Goal: Communication & Community: Answer question/provide support

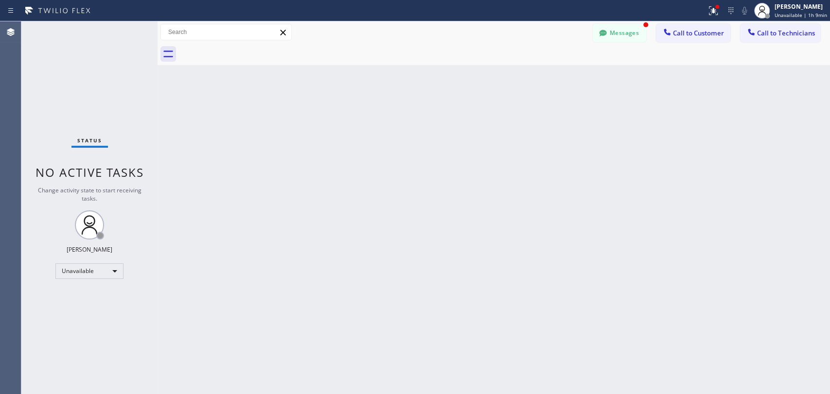
click at [103, 271] on div "Unavailable" at bounding box center [89, 271] width 68 height 16
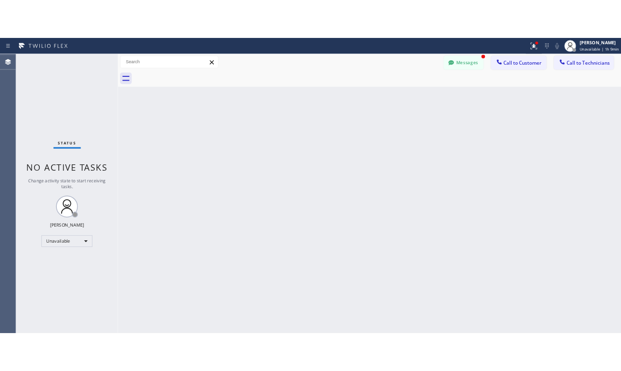
scroll to position [438, 0]
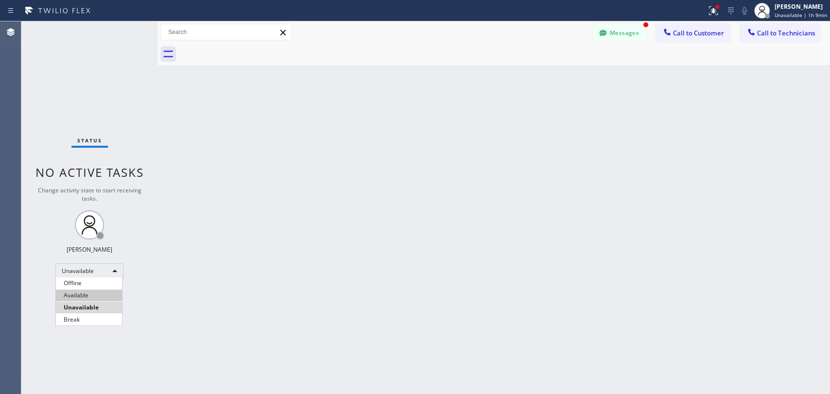
click at [98, 293] on li "Available" at bounding box center [89, 296] width 66 height 12
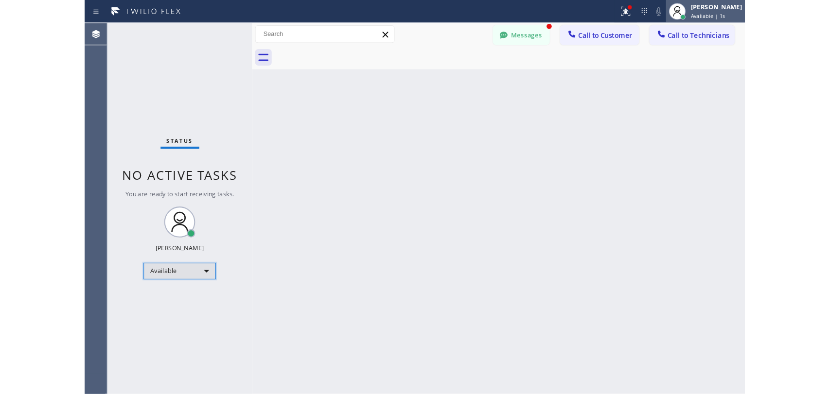
scroll to position [504, 0]
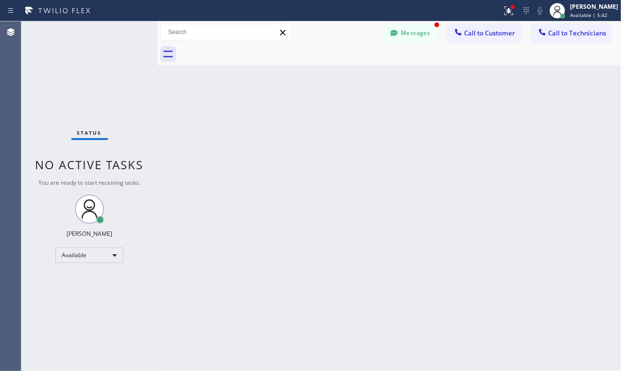
drag, startPoint x: 610, startPoint y: 190, endPoint x: 524, endPoint y: 173, distance: 86.7
click at [609, 189] on div "Back to Dashboard Change Sender ID Customers Technicians KA [PERSON_NAME] [DATE…" at bounding box center [389, 195] width 464 height 349
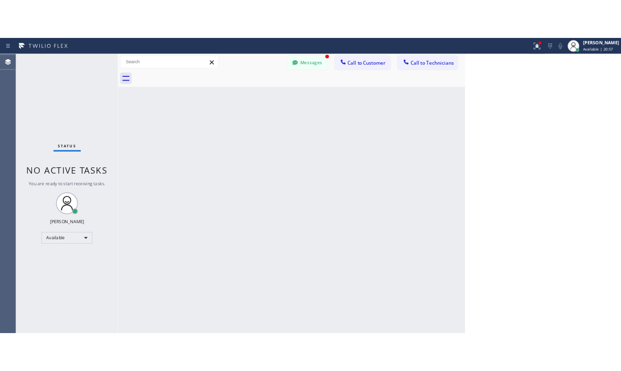
scroll to position [438, 0]
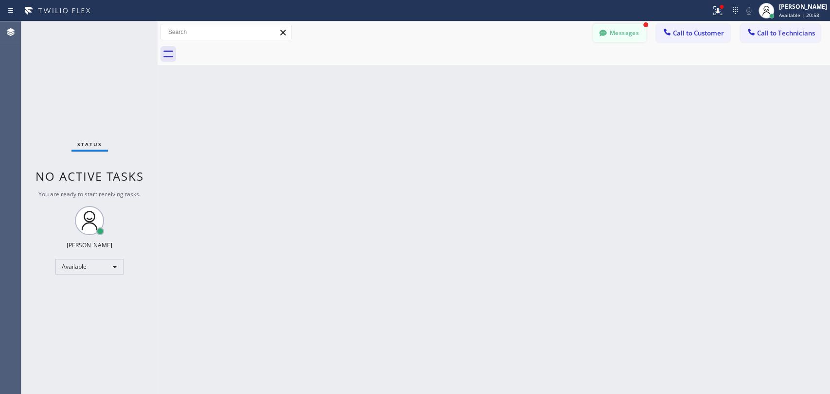
click at [621, 24] on button "Messages" at bounding box center [619, 33] width 53 height 18
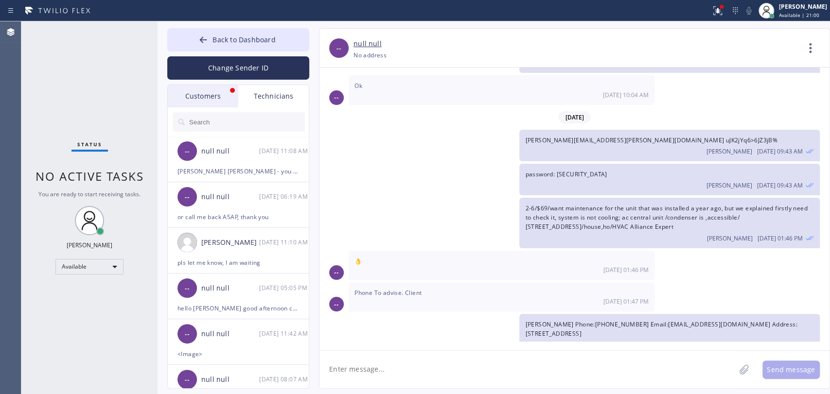
click at [198, 92] on div "Customers" at bounding box center [203, 96] width 70 height 22
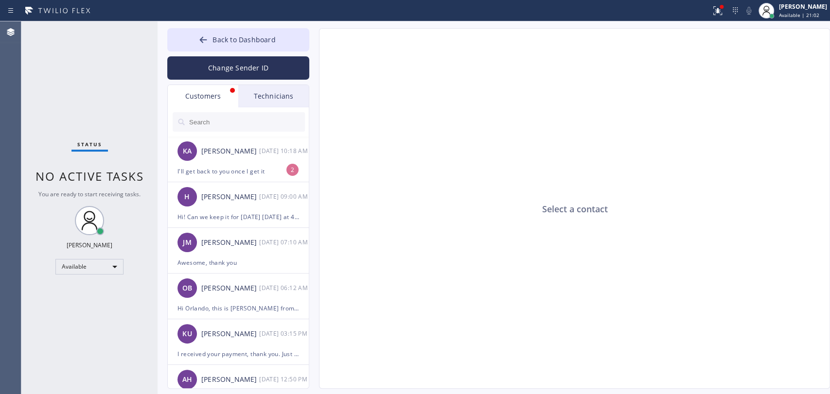
drag, startPoint x: 246, startPoint y: 41, endPoint x: 326, endPoint y: 17, distance: 83.3
click at [247, 41] on span "Back to Dashboard" at bounding box center [243, 39] width 63 height 9
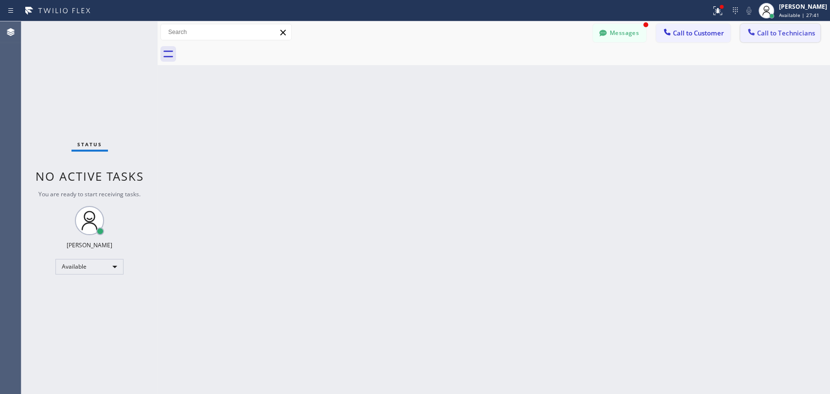
click at [782, 39] on button "Call to Technicians" at bounding box center [780, 33] width 80 height 18
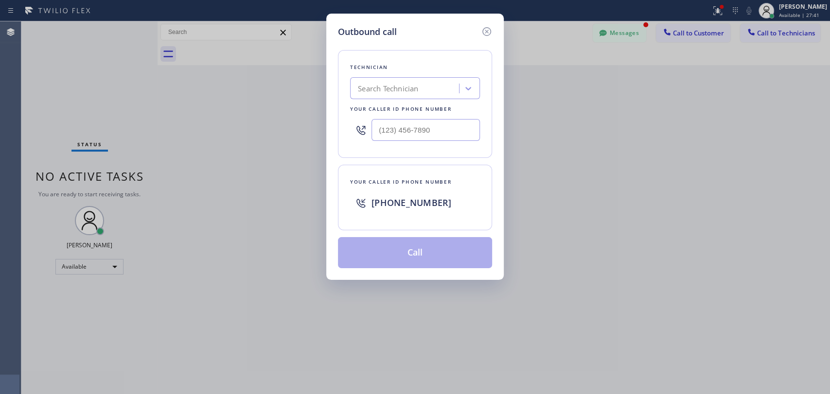
click at [366, 91] on div "Search Technician" at bounding box center [388, 88] width 60 height 11
type input "ыукп"
click at [362, 87] on input "ыукп" at bounding box center [366, 89] width 17 height 8
drag, startPoint x: 357, startPoint y: 89, endPoint x: 439, endPoint y: 94, distance: 82.8
click at [439, 94] on div "Search Technician" at bounding box center [406, 88] width 106 height 17
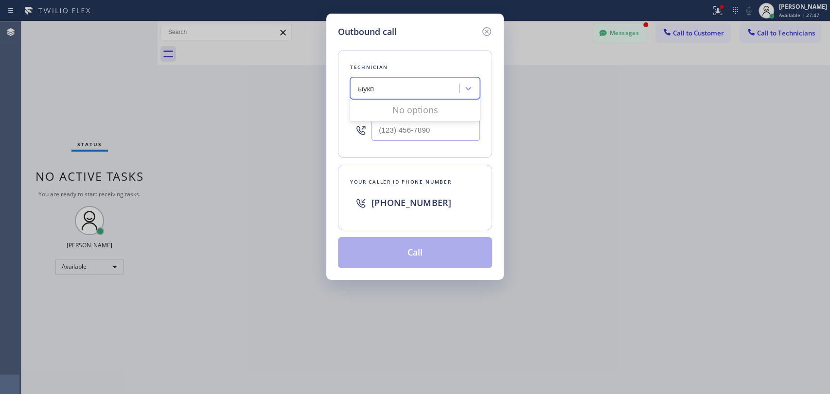
drag, startPoint x: 358, startPoint y: 88, endPoint x: 416, endPoint y: 89, distance: 57.9
click at [416, 89] on div "ыукп ыукп" at bounding box center [406, 88] width 106 height 17
type input "serg"
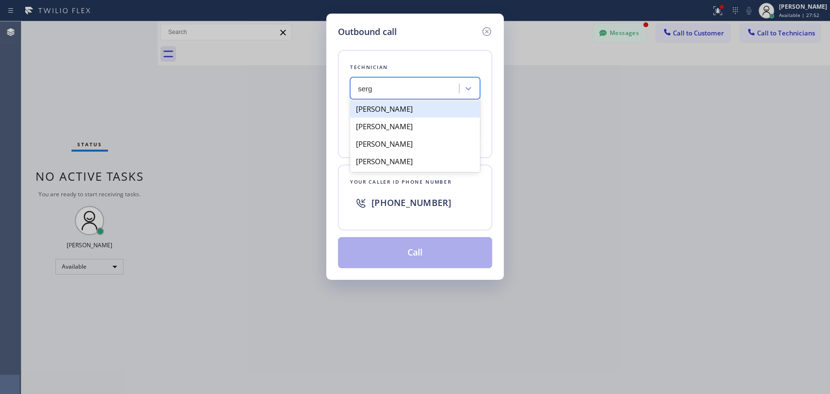
click at [417, 108] on div "[PERSON_NAME]" at bounding box center [415, 108] width 130 height 17
type input "[PHONE_NUMBER]"
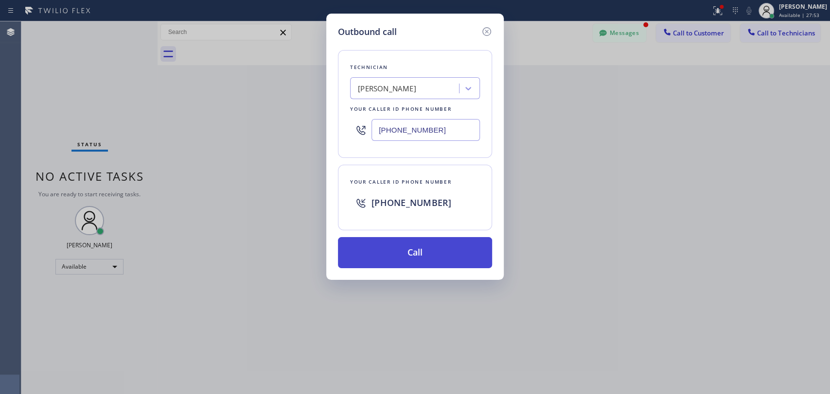
click at [406, 254] on button "Call" at bounding box center [415, 252] width 154 height 31
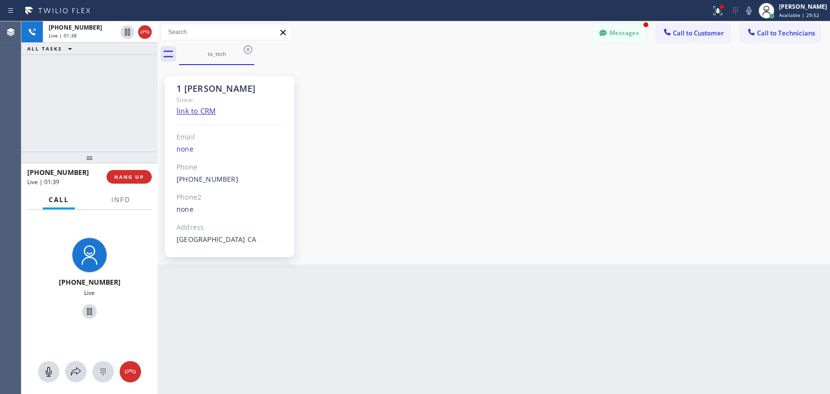
click at [490, 96] on div "1 [PERSON_NAME] Since: link to CRM Email none Phone [PHONE_NUMBER] Outbound cal…" at bounding box center [493, 165] width 667 height 194
click at [554, 147] on div "1 [PERSON_NAME] Since: link to CRM Email none Phone [PHONE_NUMBER] Outbound cal…" at bounding box center [493, 165] width 667 height 194
click at [779, 139] on div "1 [PERSON_NAME] Since: link to CRM Email none Phone [PHONE_NUMBER] Outbound cal…" at bounding box center [493, 165] width 667 height 194
click at [633, 28] on button "Messages" at bounding box center [619, 33] width 53 height 18
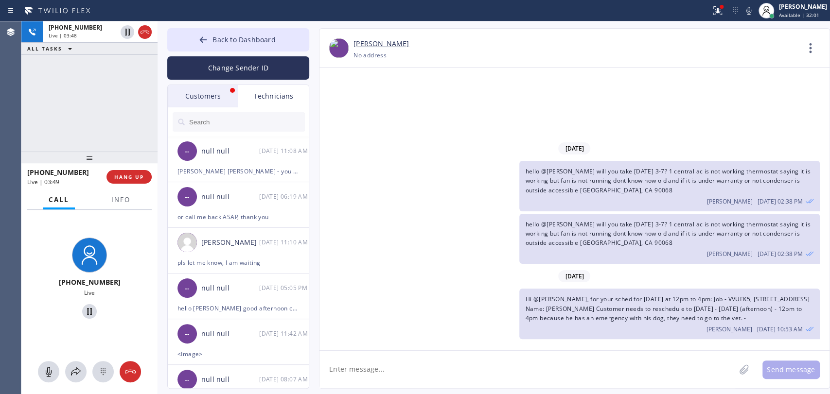
click at [216, 101] on div "Customers" at bounding box center [203, 96] width 70 height 22
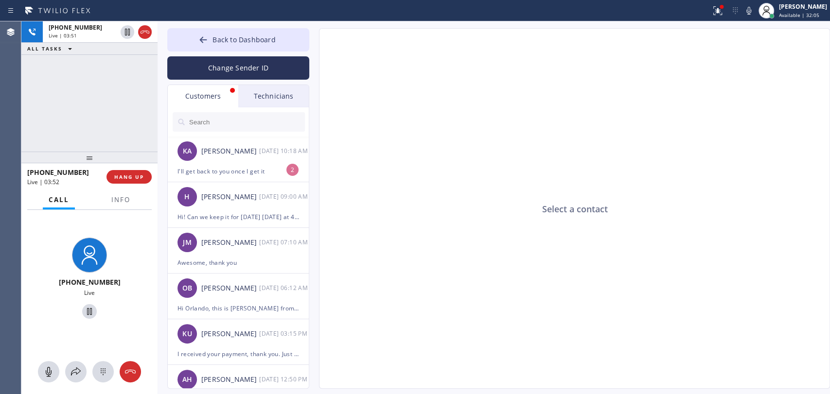
click at [446, 157] on div "Select a contact" at bounding box center [574, 209] width 511 height 361
click at [231, 32] on button "Back to Dashboard" at bounding box center [238, 39] width 142 height 23
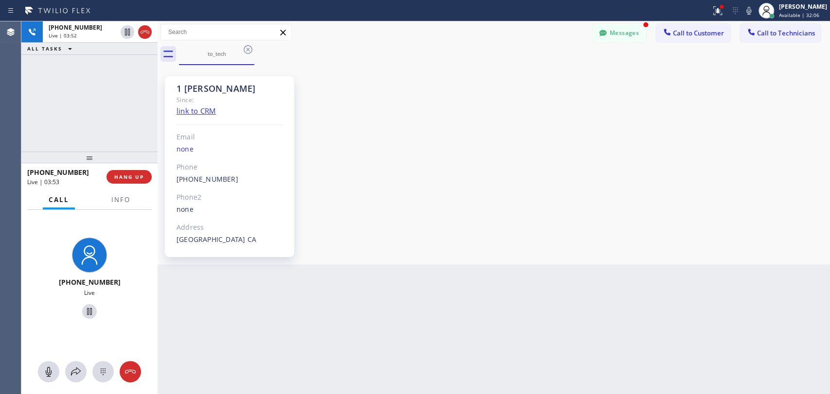
click at [547, 147] on div "1 [PERSON_NAME] Since: link to CRM Email none Phone [PHONE_NUMBER] Outbound cal…" at bounding box center [493, 165] width 667 height 194
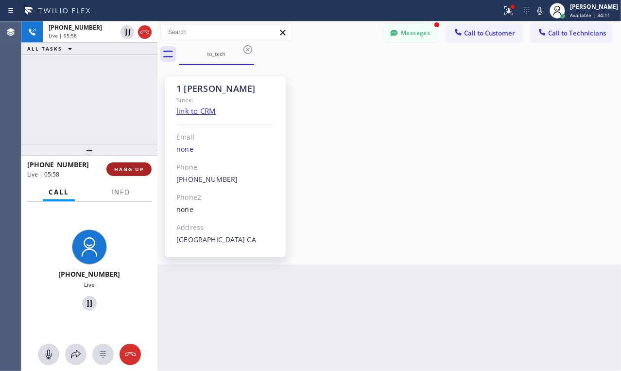
click at [132, 171] on span "HANG UP" at bounding box center [129, 169] width 30 height 7
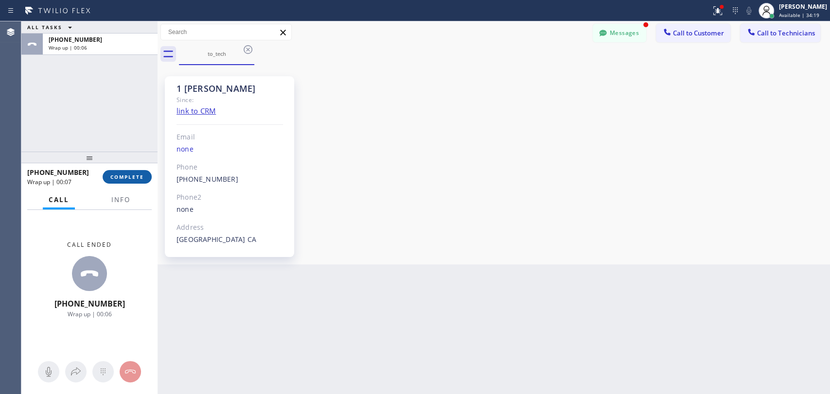
click at [107, 175] on button "COMPLETE" at bounding box center [127, 177] width 49 height 14
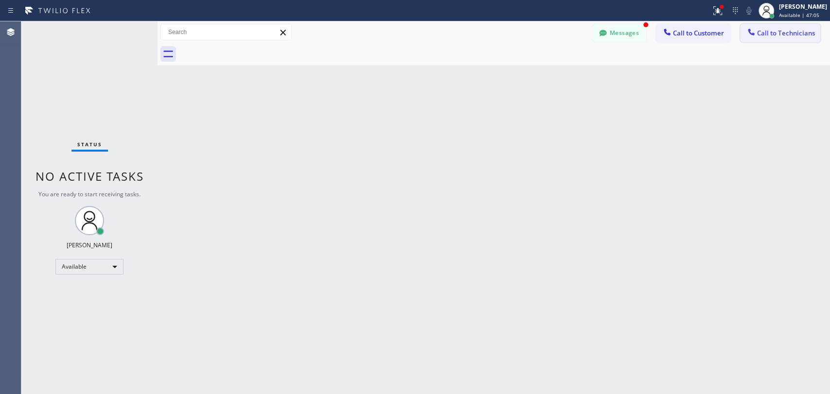
click at [793, 36] on span "Call to Technicians" at bounding box center [786, 33] width 58 height 9
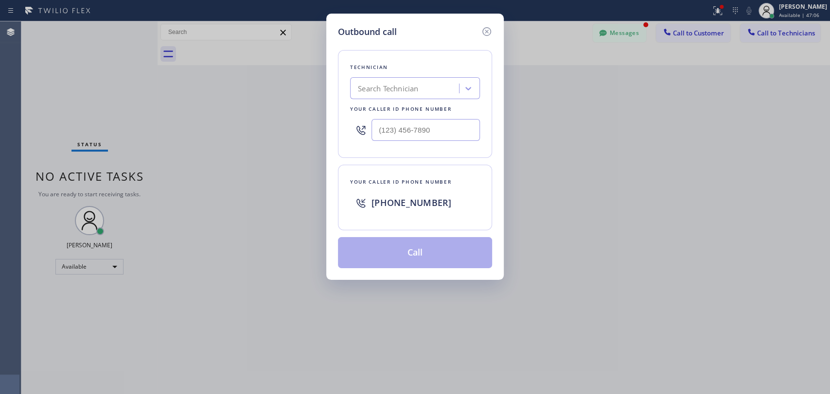
click at [379, 88] on div "Search Technician" at bounding box center [388, 88] width 60 height 11
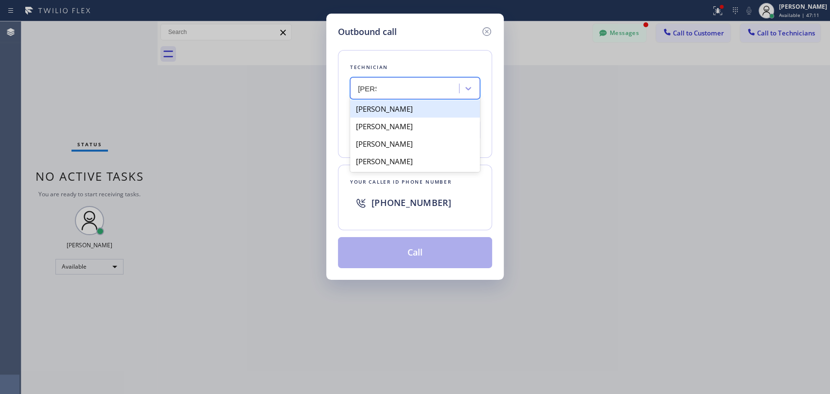
type input "[PERSON_NAME]"
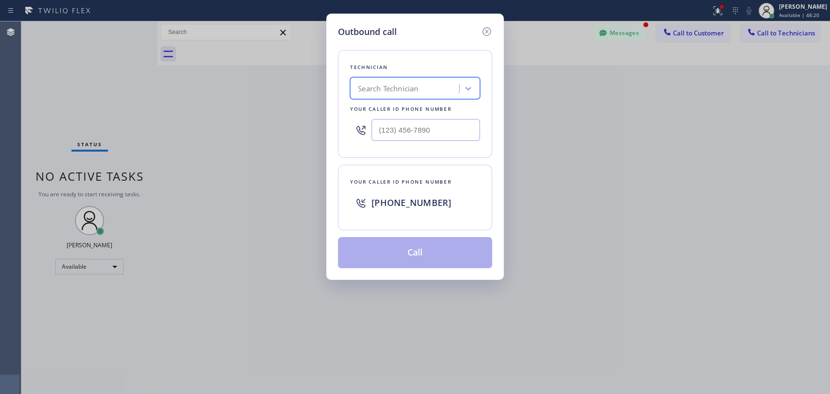
click at [410, 94] on div "Search Technician" at bounding box center [406, 88] width 106 height 17
type input "[PERSON_NAME]"
click at [397, 93] on div "Search Technician" at bounding box center [388, 88] width 60 height 11
type input "[PERSON_NAME]"
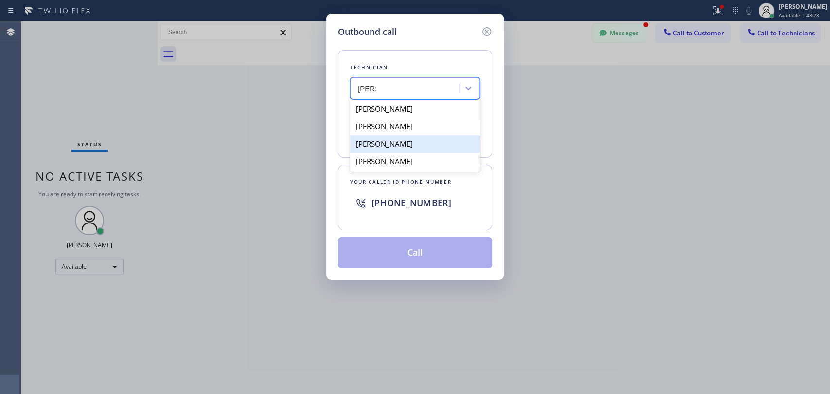
click at [428, 145] on div "[PERSON_NAME]" at bounding box center [415, 143] width 130 height 17
type input "[PHONE_NUMBER]"
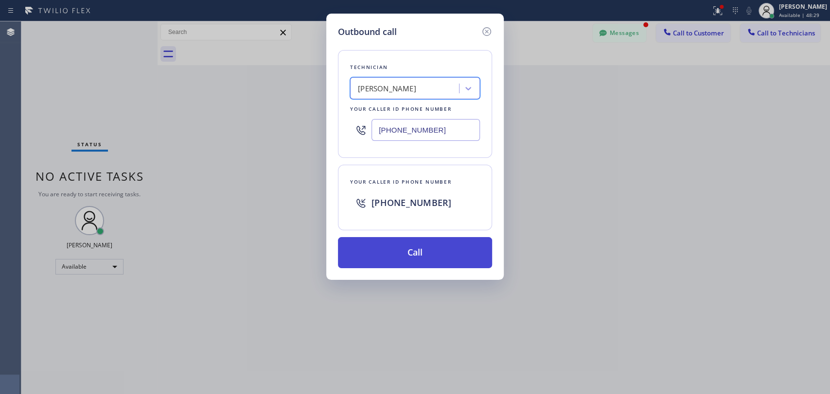
click at [429, 247] on button "Call" at bounding box center [415, 252] width 154 height 31
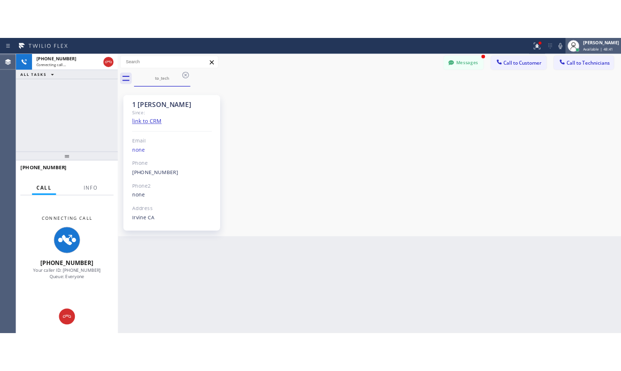
scroll to position [5215, 0]
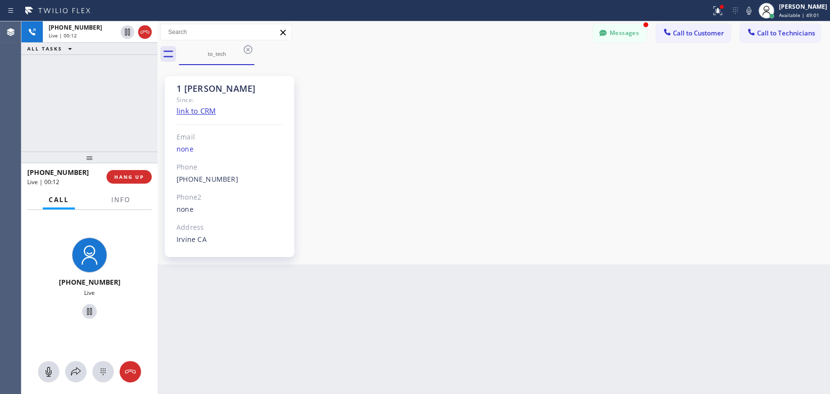
click at [63, 111] on div "[PHONE_NUMBER] Live | 00:12 ALL TASKS ALL TASKS ACTIVE TASKS TASKS IN WRAP UP" at bounding box center [89, 86] width 136 height 130
click at [134, 178] on span "HANG UP" at bounding box center [129, 177] width 30 height 7
click at [132, 178] on span "HANG UP" at bounding box center [129, 177] width 30 height 7
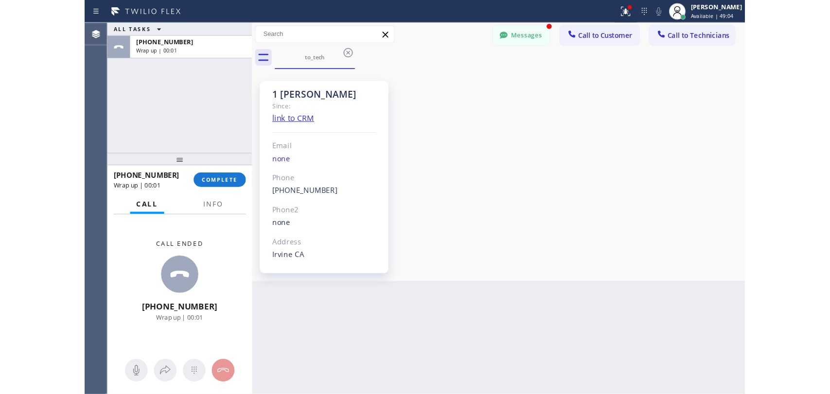
scroll to position [5491, 0]
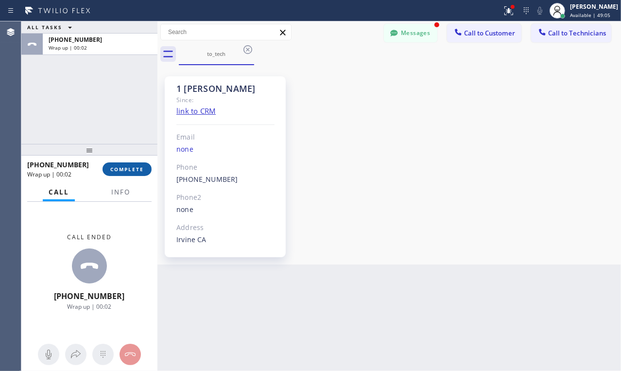
click at [138, 174] on button "COMPLETE" at bounding box center [127, 169] width 49 height 14
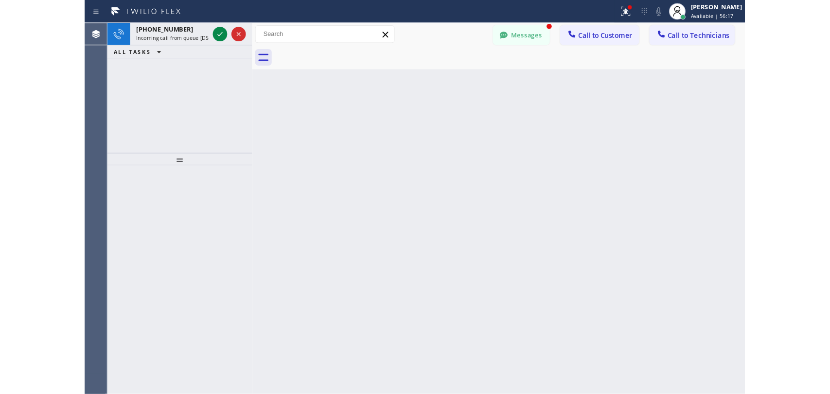
scroll to position [5215, 0]
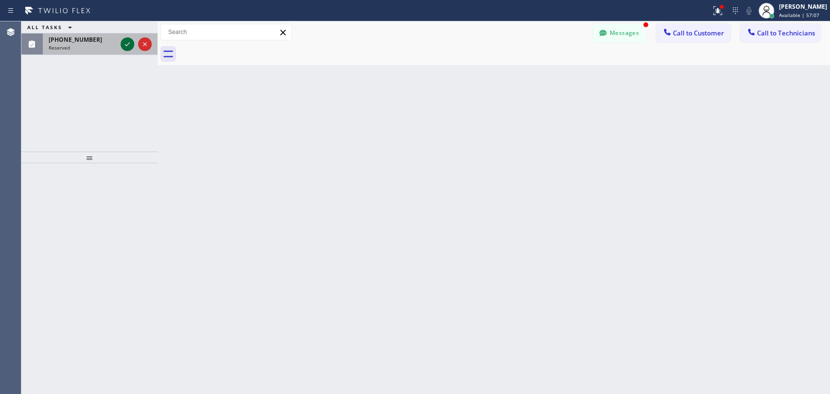
click at [123, 43] on icon at bounding box center [128, 44] width 12 height 12
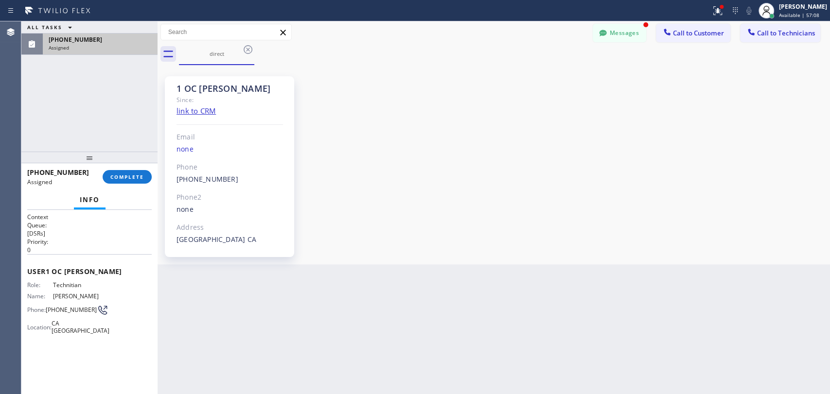
scroll to position [438, 0]
click at [130, 176] on span "COMPLETE" at bounding box center [127, 177] width 34 height 7
click at [468, 155] on div "1 OC [PERSON_NAME] Since: link to CRM Email none Phone [PHONE_NUMBER] Outbound …" at bounding box center [493, 165] width 667 height 194
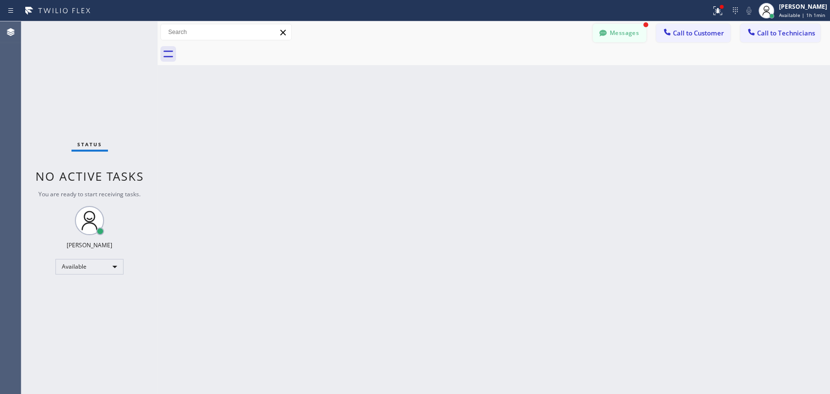
click at [627, 30] on button "Messages" at bounding box center [619, 33] width 53 height 18
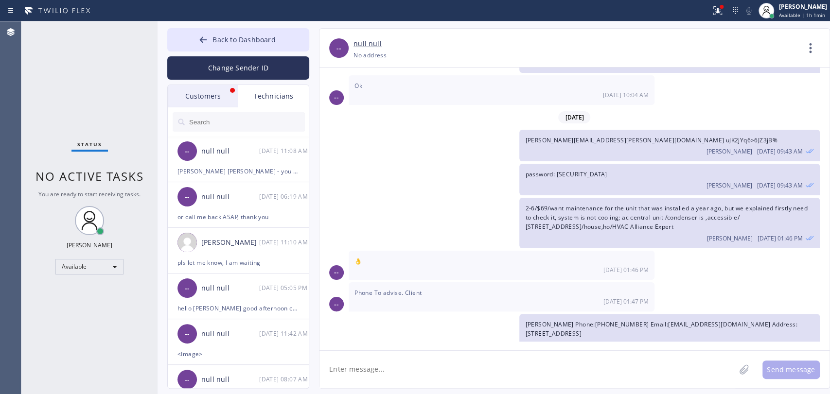
drag, startPoint x: 209, startPoint y: 99, endPoint x: 230, endPoint y: 50, distance: 53.7
click at [209, 98] on div "Customers" at bounding box center [203, 96] width 70 height 22
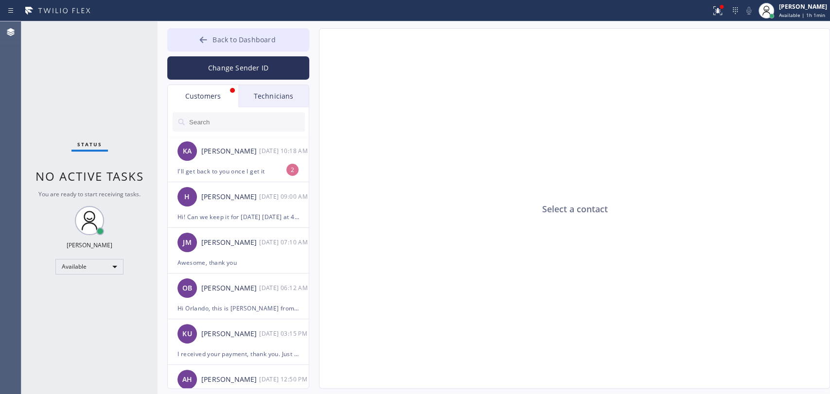
click at [236, 40] on span "Back to Dashboard" at bounding box center [243, 39] width 63 height 9
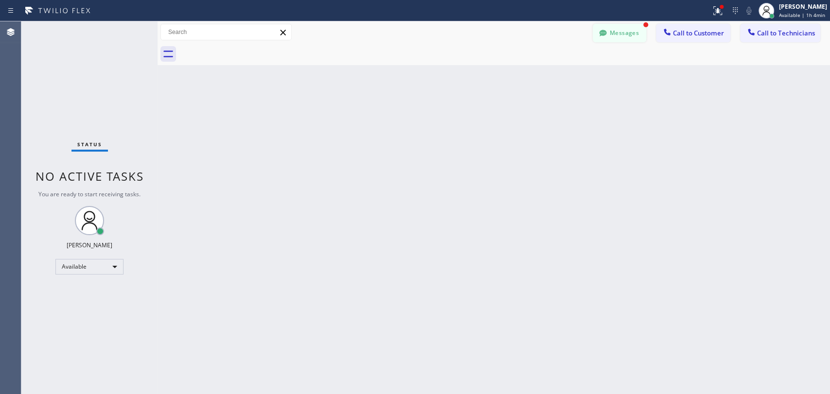
click at [625, 33] on button "Messages" at bounding box center [619, 33] width 53 height 18
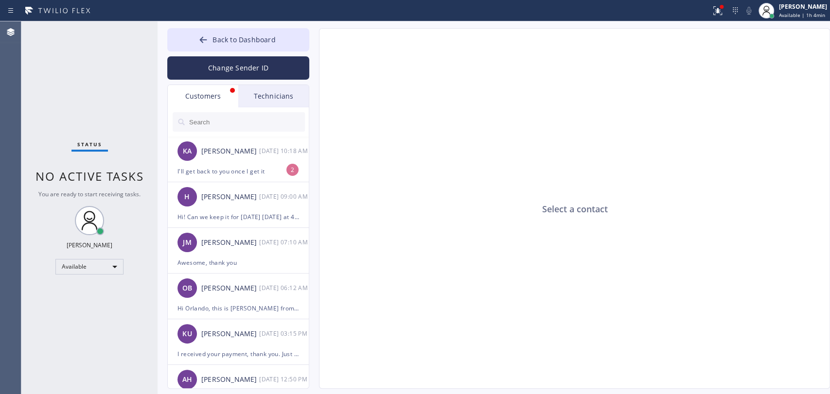
click at [204, 97] on div "Customers" at bounding box center [203, 96] width 70 height 22
click at [247, 172] on div "I'll get back to you once I get it" at bounding box center [238, 171] width 122 height 11
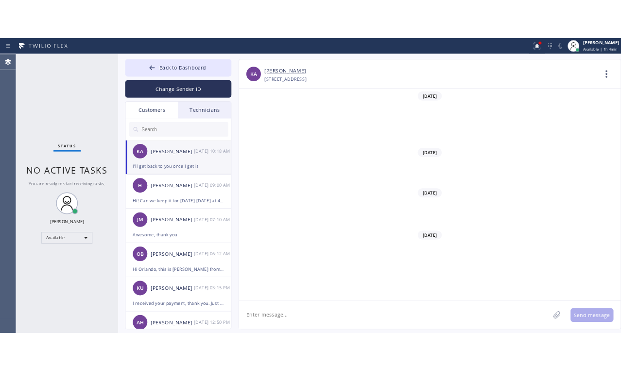
scroll to position [1169, 0]
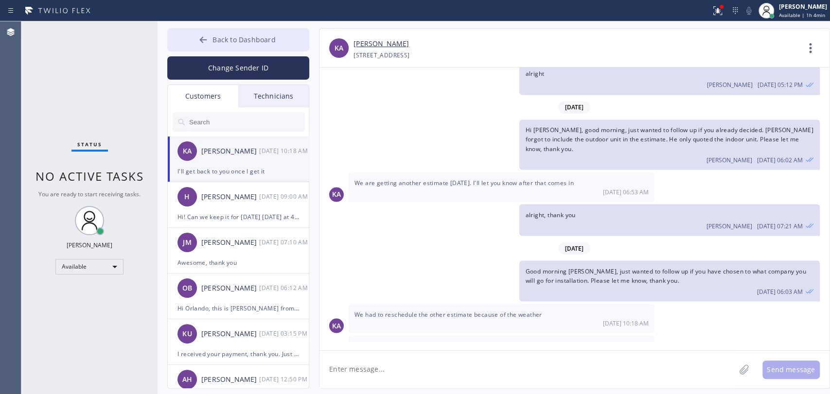
click at [223, 43] on span "Back to Dashboard" at bounding box center [243, 39] width 63 height 9
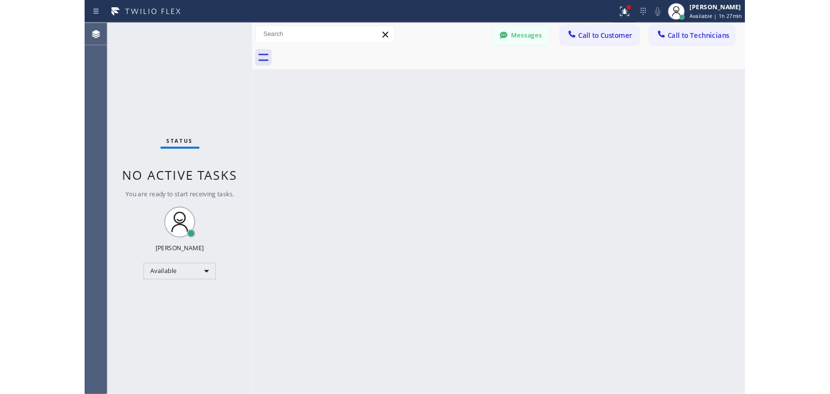
scroll to position [1327, 0]
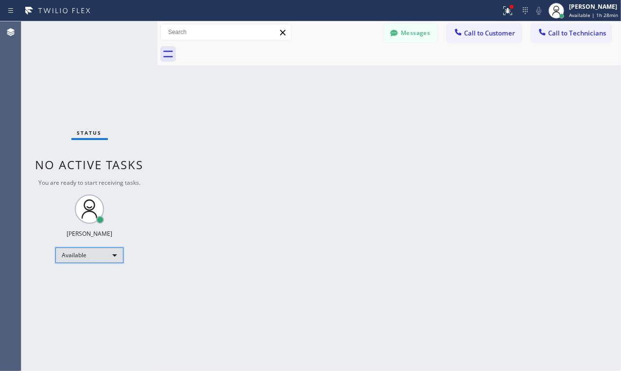
click at [93, 254] on div "Available" at bounding box center [89, 255] width 68 height 16
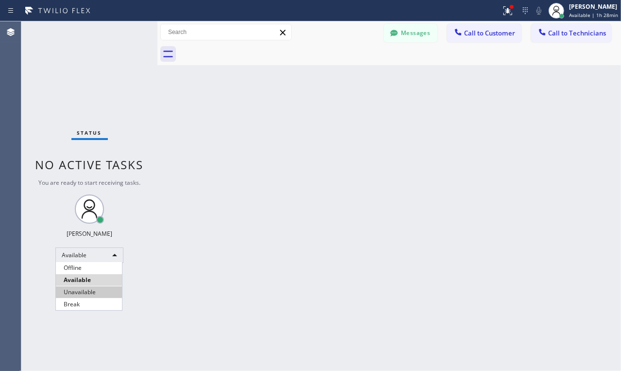
click at [87, 289] on li "Unavailable" at bounding box center [89, 292] width 66 height 12
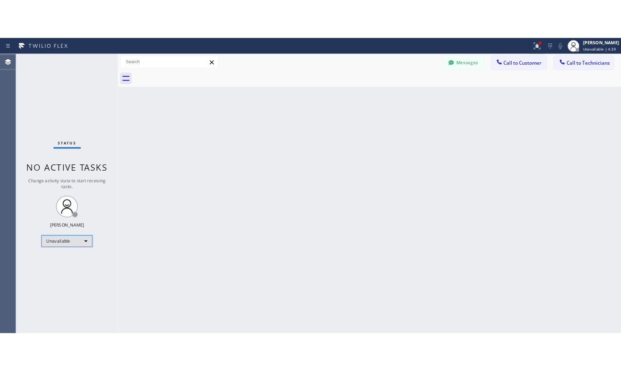
scroll to position [1169, 0]
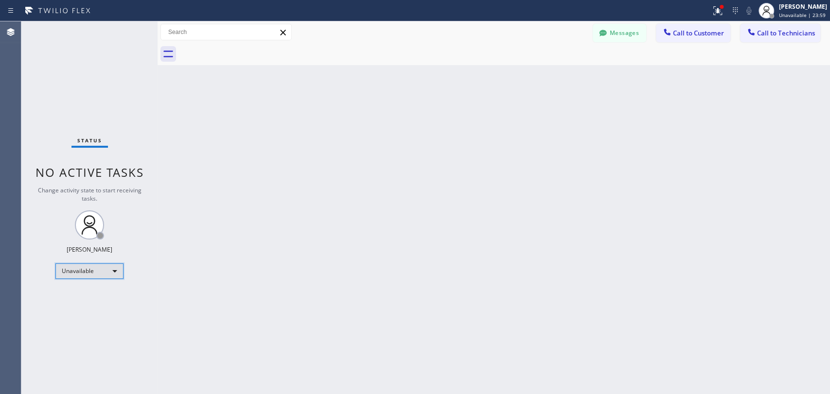
click at [115, 272] on div "Unavailable" at bounding box center [89, 271] width 68 height 16
click at [108, 296] on li "Available" at bounding box center [89, 296] width 66 height 12
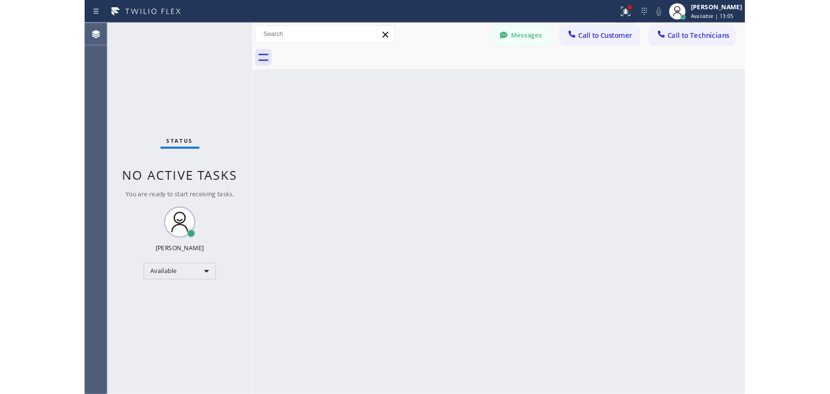
scroll to position [1327, 0]
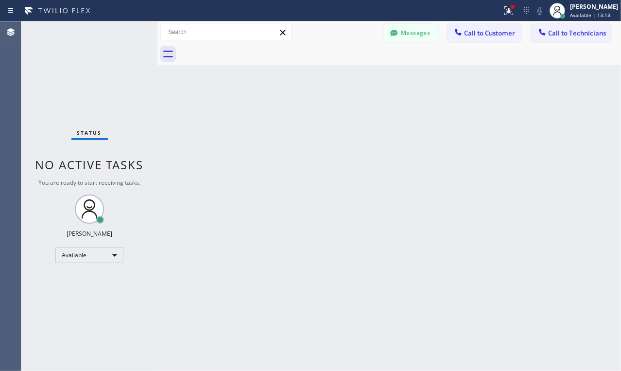
click at [378, 269] on div "Back to Dashboard Change Sender ID Customers Technicians KA [PERSON_NAME] [DATE…" at bounding box center [389, 195] width 464 height 349
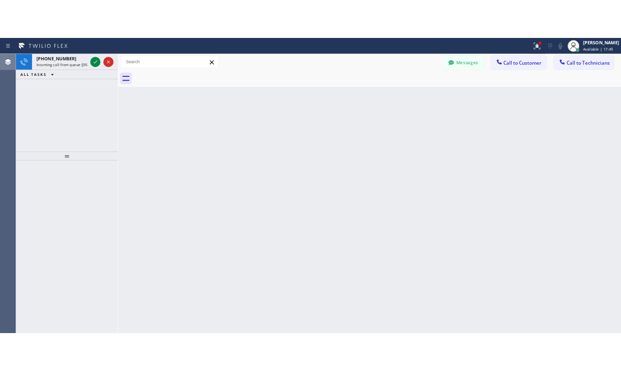
scroll to position [1169, 0]
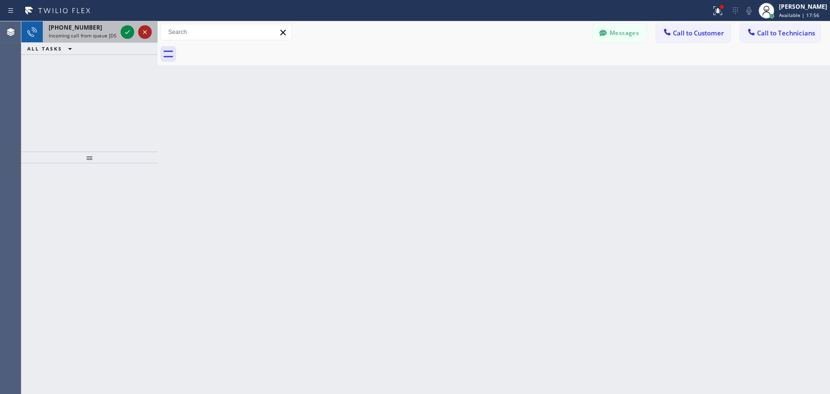
click at [140, 31] on icon at bounding box center [145, 32] width 12 height 12
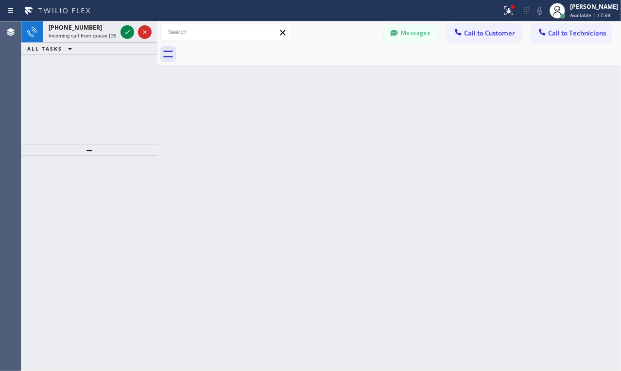
scroll to position [1327, 0]
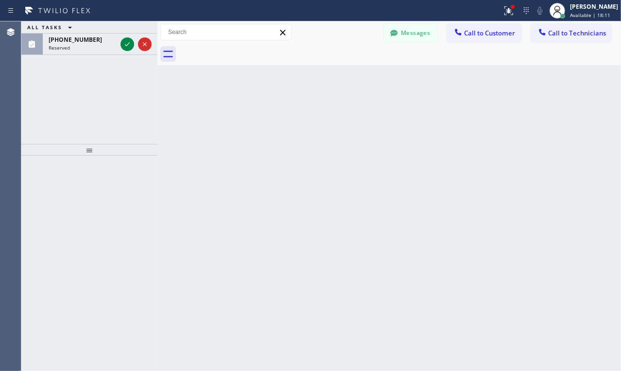
drag, startPoint x: 572, startPoint y: 142, endPoint x: 441, endPoint y: 96, distance: 138.5
click at [573, 142] on div "Back to Dashboard Change Sender ID Customers Technicians KA [PERSON_NAME] [DATE…" at bounding box center [389, 195] width 464 height 349
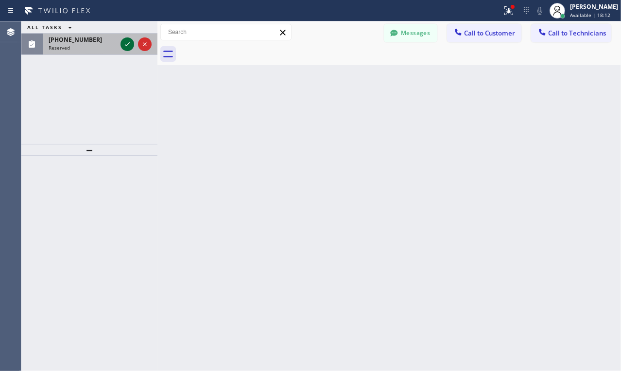
click at [124, 41] on icon at bounding box center [128, 44] width 12 height 12
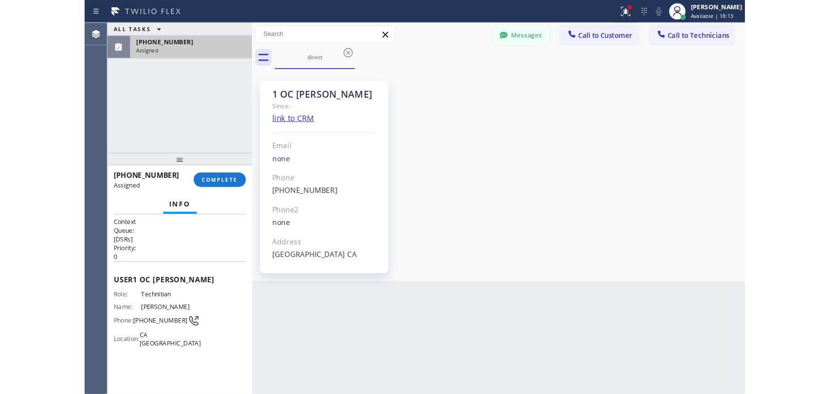
scroll to position [555, 0]
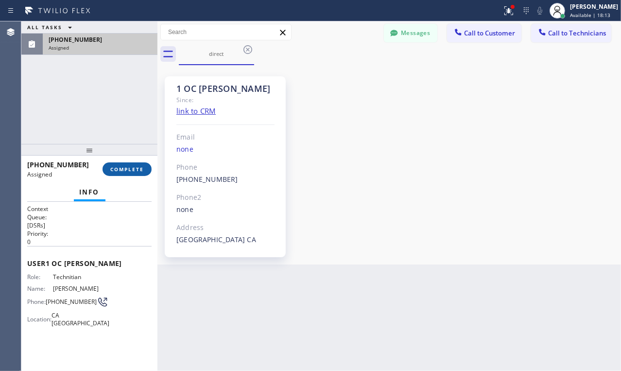
click at [121, 167] on span "COMPLETE" at bounding box center [127, 169] width 34 height 7
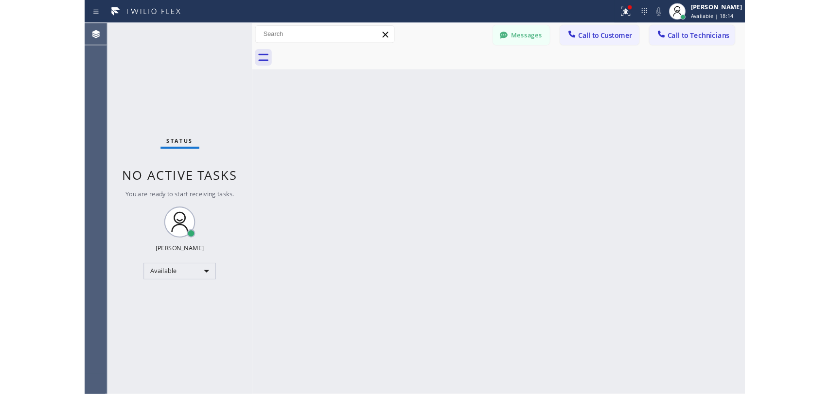
scroll to position [438, 0]
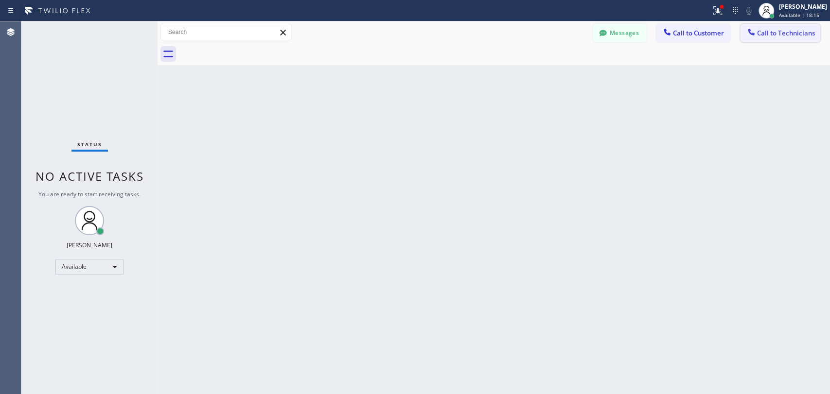
click at [766, 32] on span "Call to Technicians" at bounding box center [786, 33] width 58 height 9
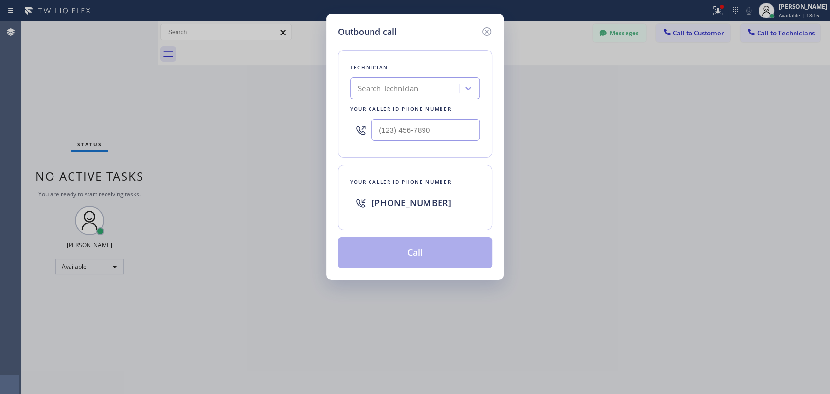
click at [396, 79] on div "Search Technician" at bounding box center [415, 88] width 130 height 22
type input "eri"
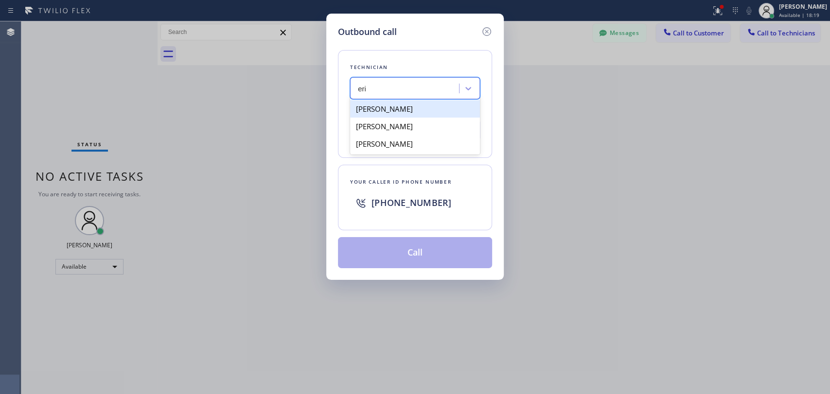
click at [419, 114] on div "[PERSON_NAME]" at bounding box center [415, 108] width 130 height 17
type input "[PHONE_NUMBER]"
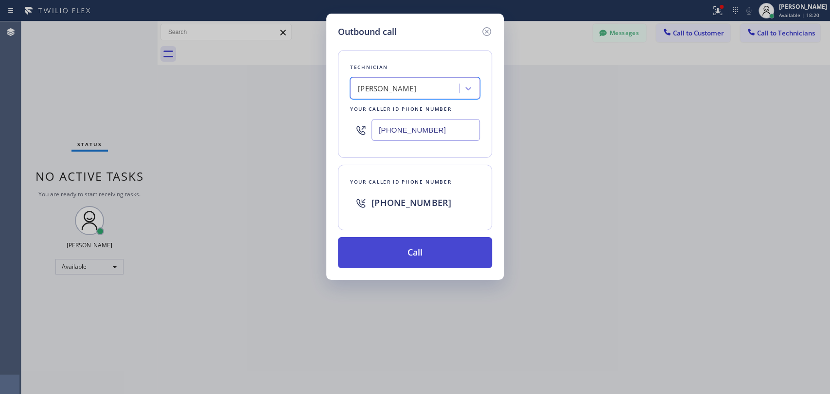
click at [412, 258] on button "Call" at bounding box center [415, 252] width 154 height 31
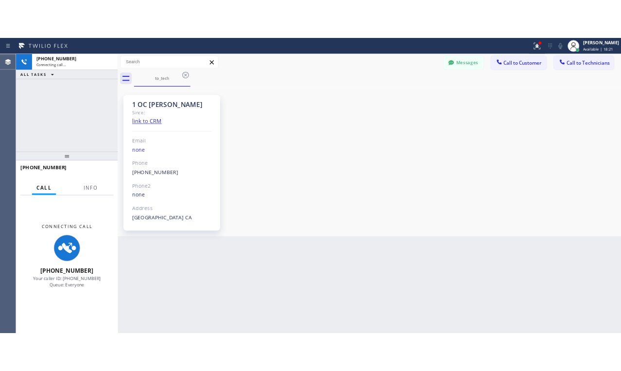
scroll to position [438, 0]
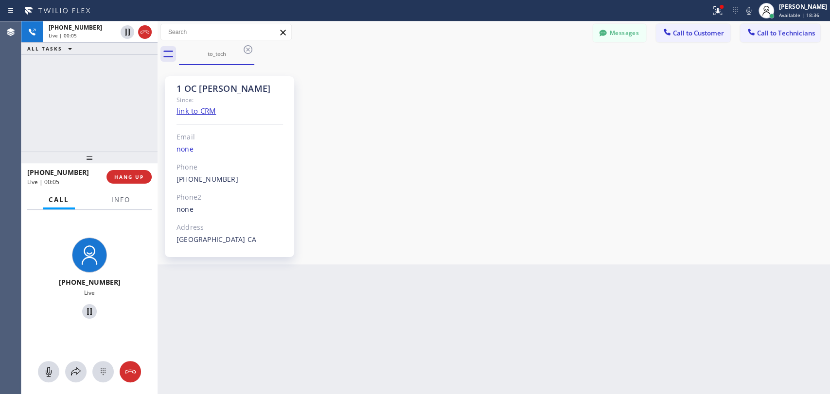
drag, startPoint x: 789, startPoint y: 157, endPoint x: 784, endPoint y: 154, distance: 6.3
click at [789, 157] on div "1 OC [PERSON_NAME] Since: link to CRM Email none Phone [PHONE_NUMBER] Outbound …" at bounding box center [493, 165] width 667 height 194
drag, startPoint x: 94, startPoint y: 26, endPoint x: 46, endPoint y: 33, distance: 48.2
click at [46, 27] on div "[PHONE_NUMBER] Live | 00:40" at bounding box center [81, 31] width 76 height 21
drag, startPoint x: 59, startPoint y: 174, endPoint x: 26, endPoint y: 176, distance: 33.1
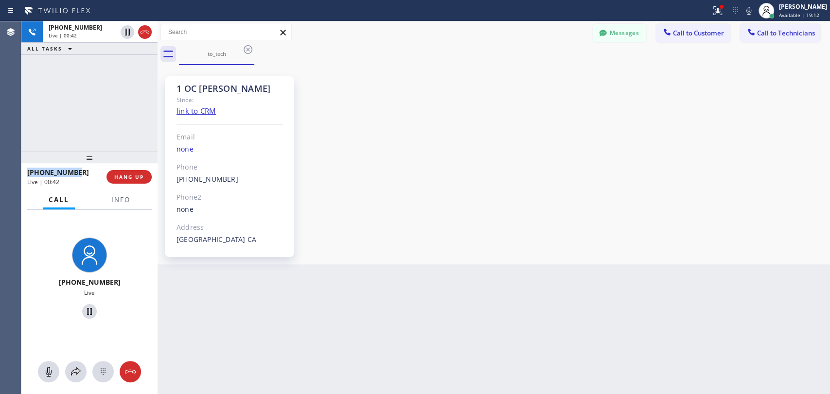
click at [26, 176] on div "[PHONE_NUMBER] Live | 00:42 HANG UP" at bounding box center [89, 176] width 136 height 27
copy span "[PHONE_NUMBER]"
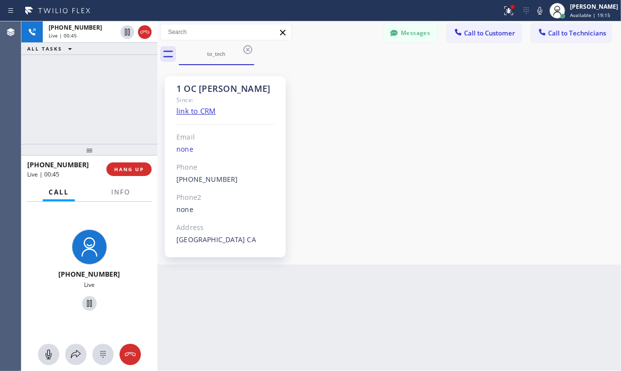
click at [68, 108] on div "[PHONE_NUMBER] Live | 00:45 ALL TASKS ALL TASKS ACTIVE TASKS TASKS IN WRAP UP" at bounding box center [89, 82] width 136 height 122
click at [131, 173] on button "HANG UP" at bounding box center [128, 169] width 45 height 14
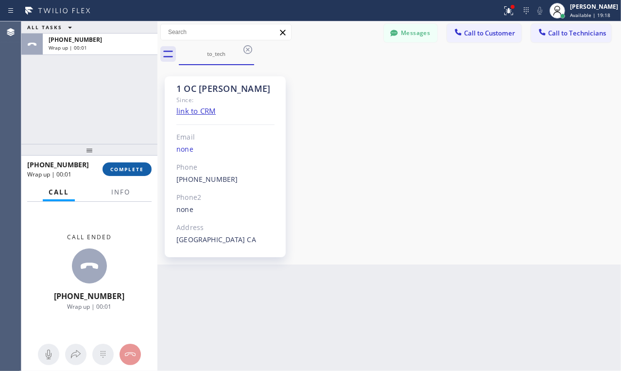
click at [115, 167] on span "COMPLETE" at bounding box center [127, 169] width 34 height 7
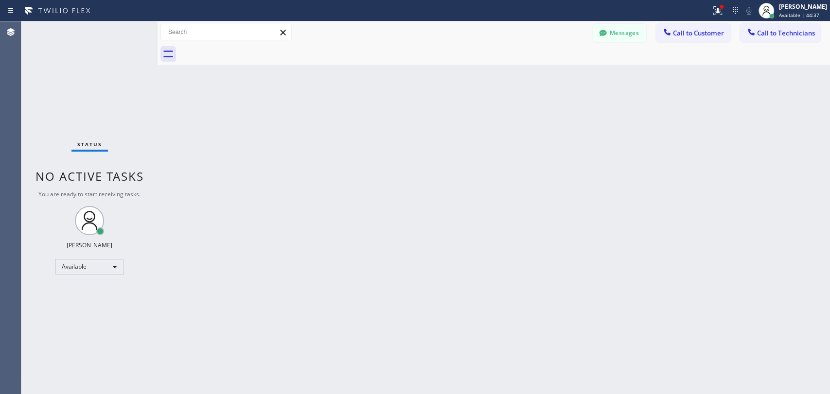
scroll to position [438, 0]
click at [108, 260] on div "Available" at bounding box center [89, 267] width 68 height 16
click at [77, 277] on li "Offline" at bounding box center [89, 280] width 66 height 12
click at [798, 14] on div "Offline | 0s" at bounding box center [803, 15] width 48 height 7
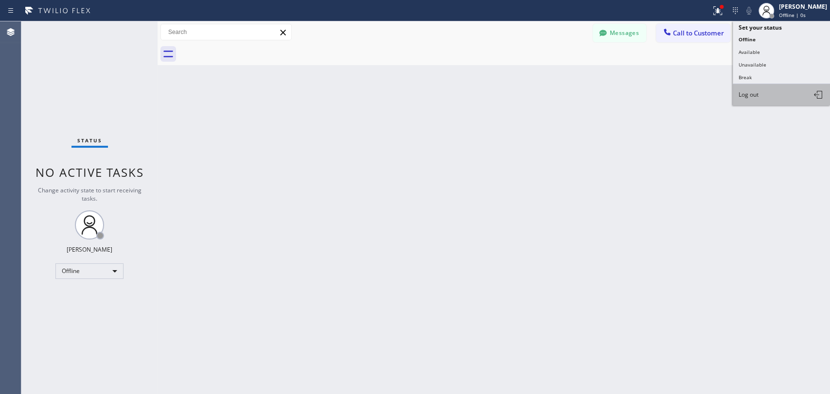
click at [774, 92] on button "Log out" at bounding box center [781, 94] width 97 height 21
